Goal: Transaction & Acquisition: Purchase product/service

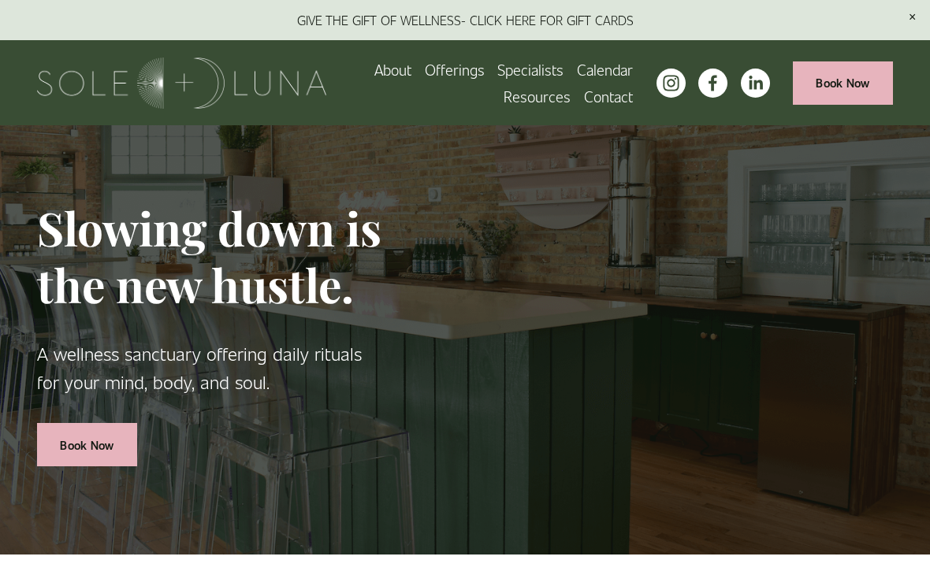
click at [384, 70] on link "About" at bounding box center [392, 69] width 37 height 27
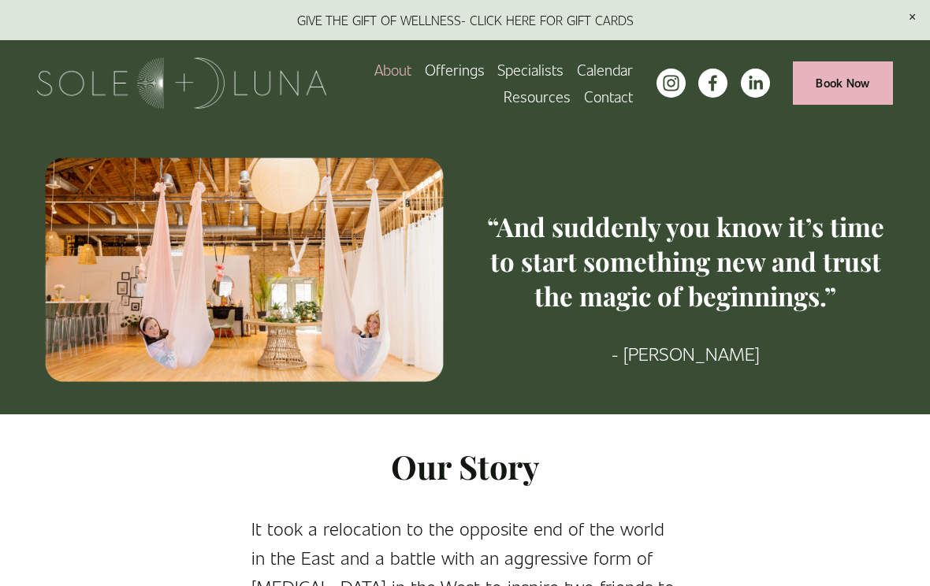
click at [0, 0] on span "Packages/Memberships" at bounding box center [0, 0] width 0 height 0
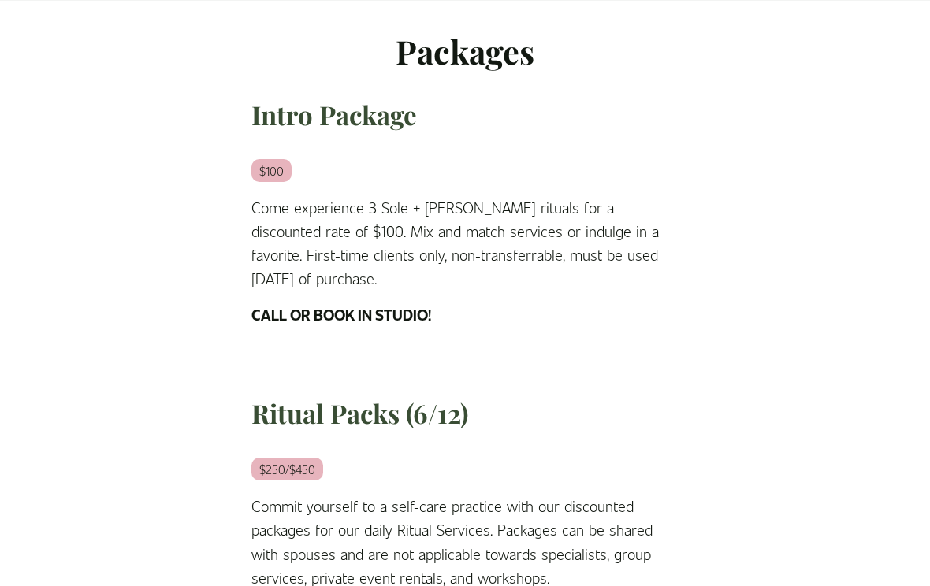
scroll to position [1705, 0]
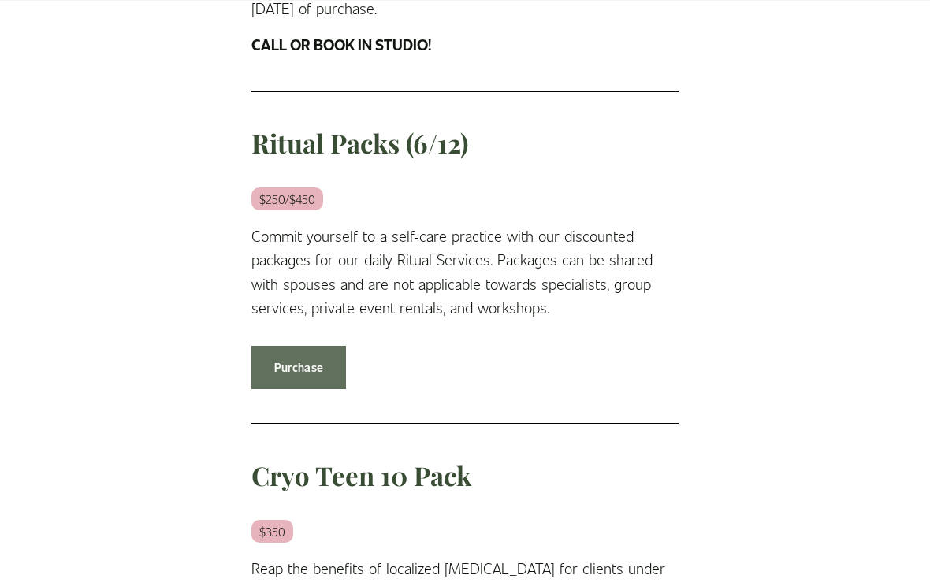
click at [299, 346] on link "Purchase" at bounding box center [298, 367] width 95 height 43
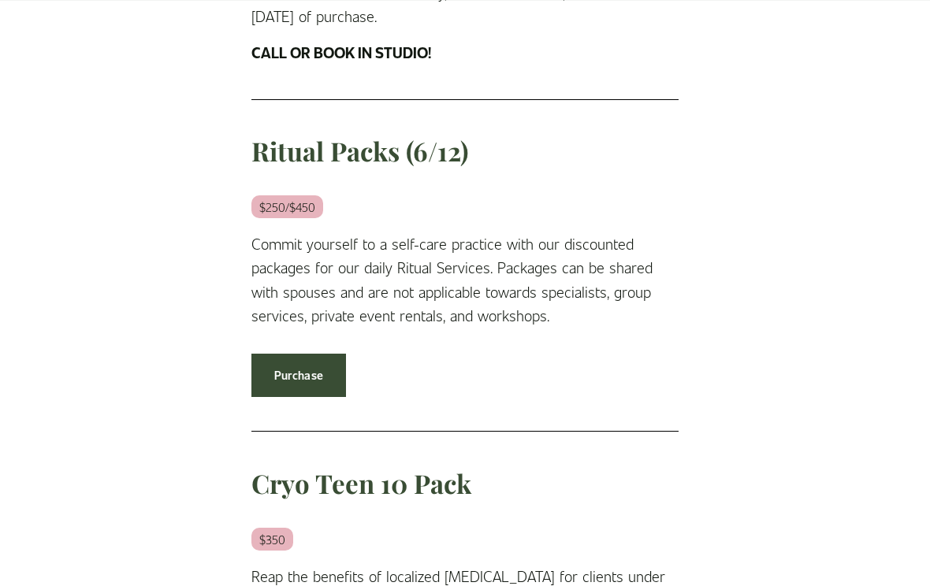
scroll to position [1706, 0]
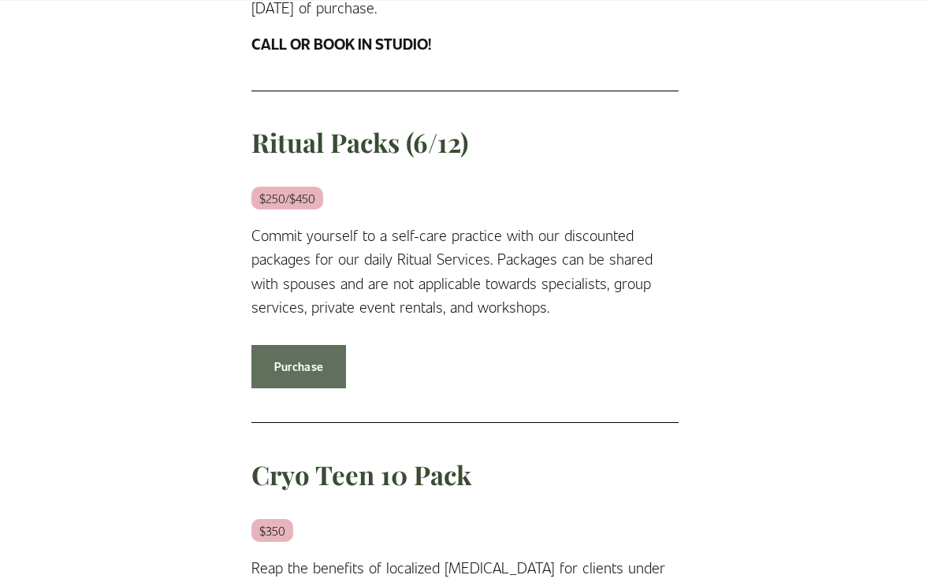
click at [314, 345] on link "Purchase" at bounding box center [298, 366] width 95 height 43
